Goal: Task Accomplishment & Management: Manage account settings

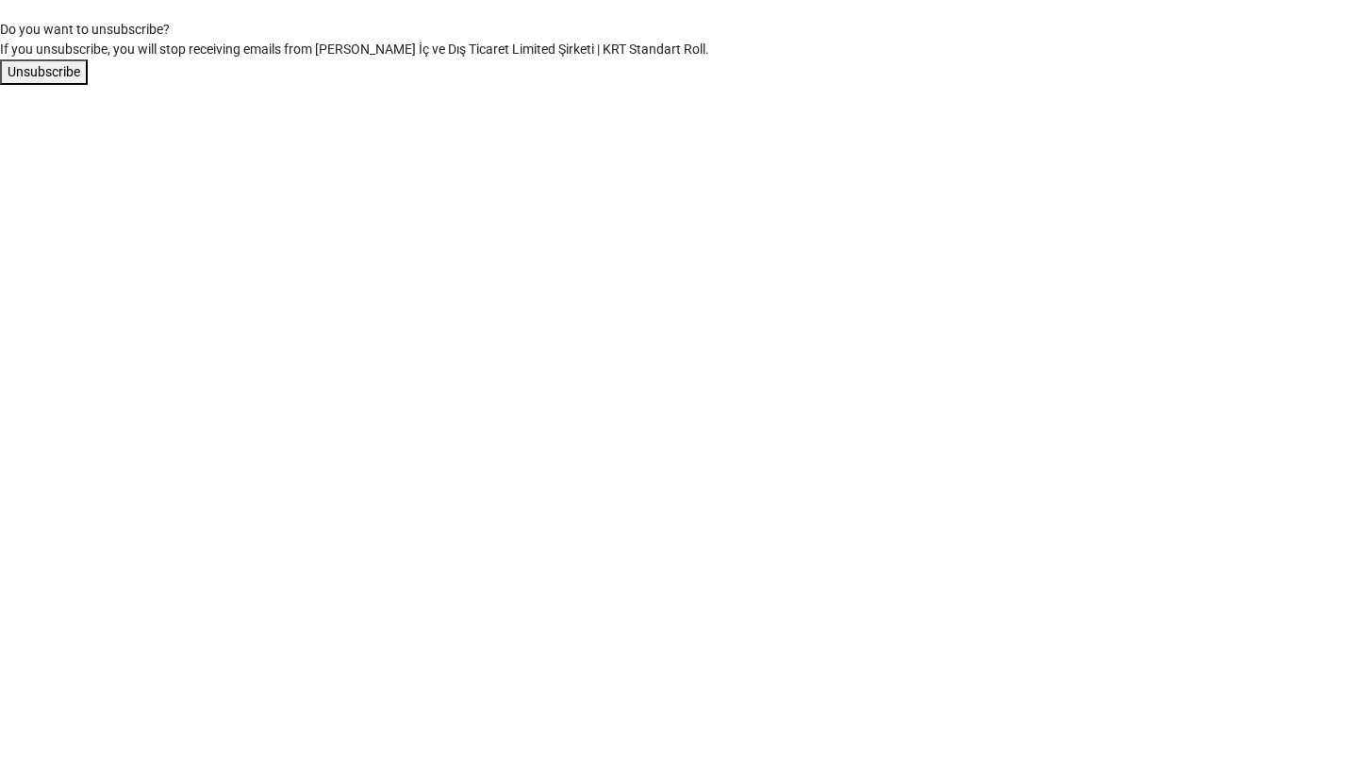
click at [70, 66] on button "Unsubscribe" at bounding box center [44, 71] width 88 height 25
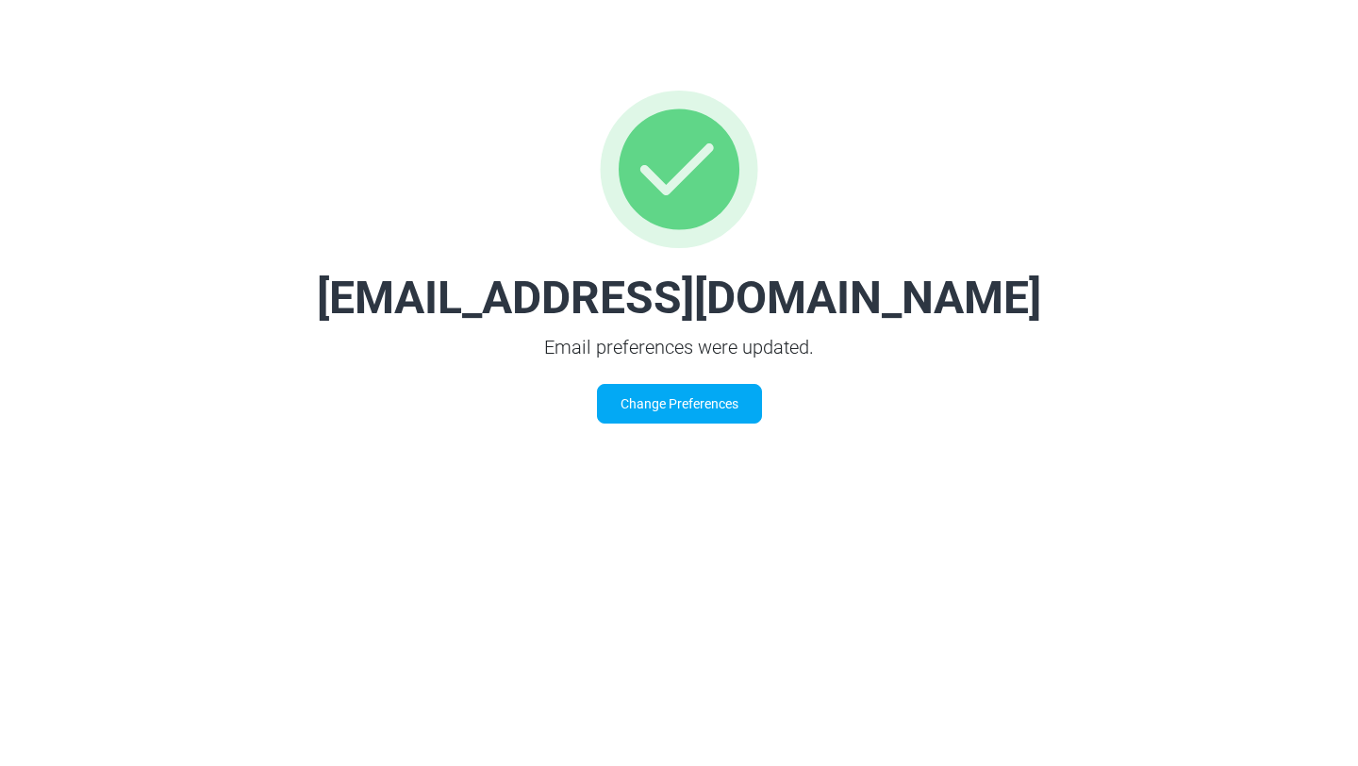
click at [688, 406] on link "Change Preferences" at bounding box center [679, 404] width 165 height 40
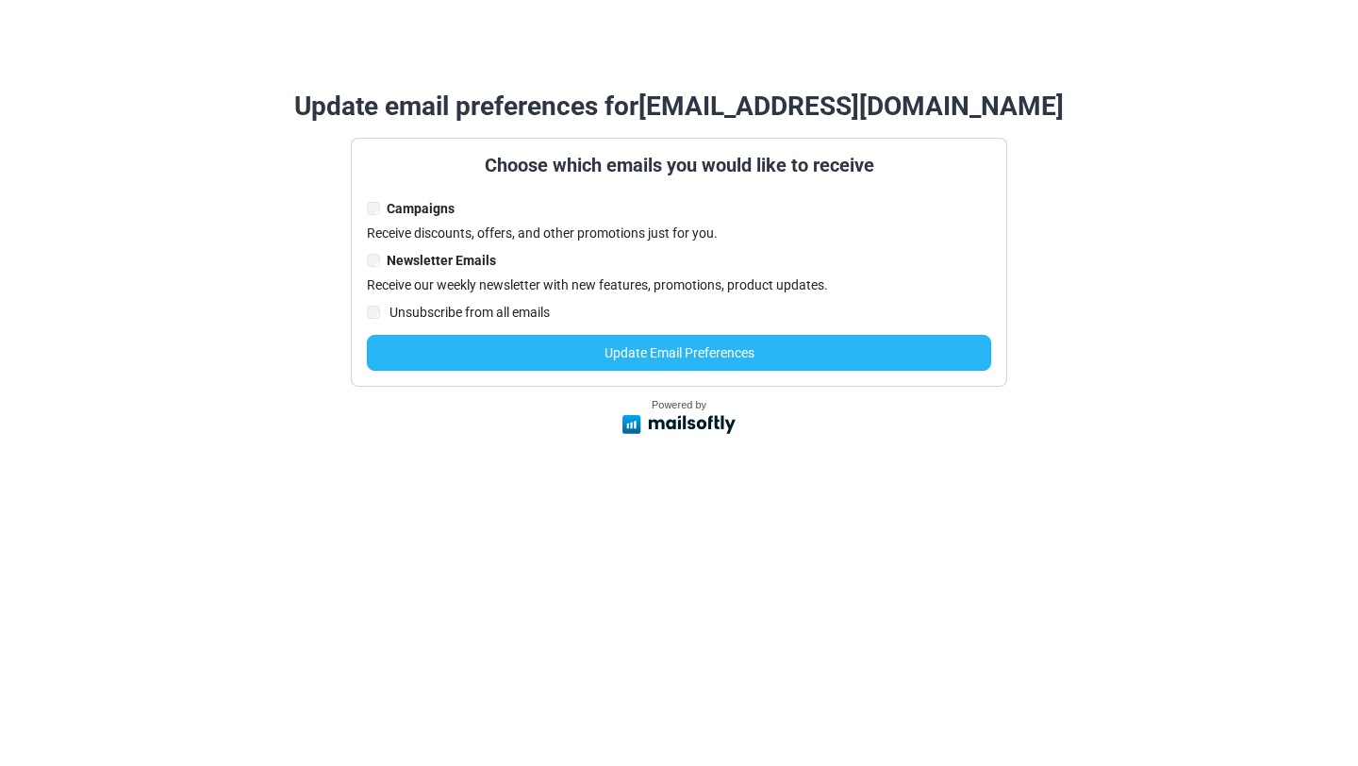
click at [541, 353] on button "Update Email Preferences" at bounding box center [679, 353] width 624 height 36
